Goal: Transaction & Acquisition: Obtain resource

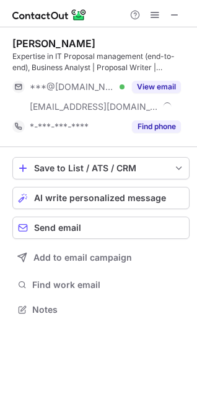
scroll to position [300, 197]
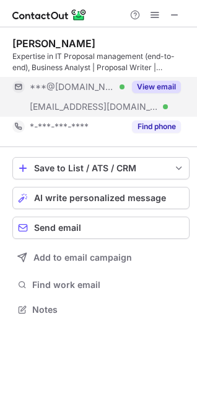
click at [161, 86] on button "View email" at bounding box center [156, 87] width 49 height 12
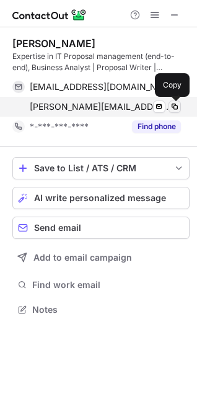
click at [177, 107] on span at bounding box center [175, 107] width 10 height 10
click at [174, 108] on span at bounding box center [175, 107] width 10 height 10
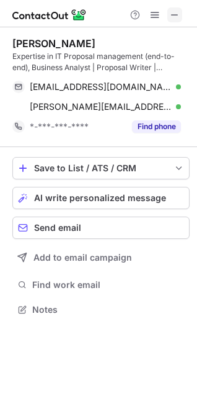
click at [177, 13] on span at bounding box center [175, 15] width 10 height 10
